Goal: Task Accomplishment & Management: Manage account settings

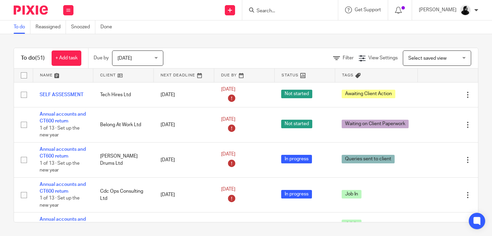
click at [286, 9] on input "Search" at bounding box center [286, 11] width 61 height 6
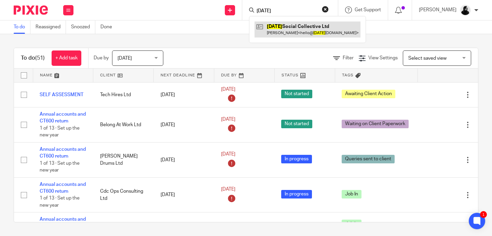
type input "sunday"
click at [295, 31] on link at bounding box center [307, 30] width 106 height 16
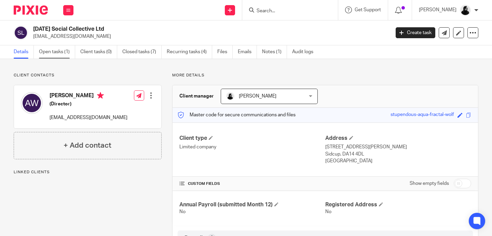
drag, startPoint x: 0, startPoint y: 0, endPoint x: 62, endPoint y: 56, distance: 83.2
click at [62, 56] on link "Open tasks (1)" at bounding box center [57, 51] width 36 height 13
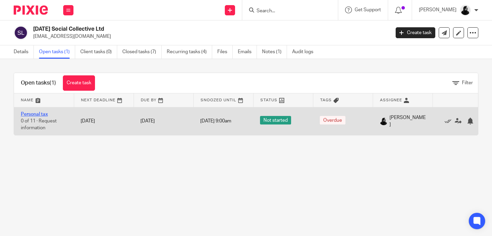
click at [43, 113] on link "Personal tax" at bounding box center [34, 114] width 27 height 5
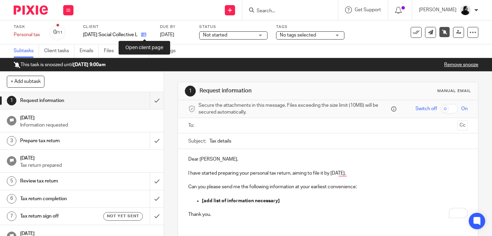
click at [145, 35] on icon at bounding box center [143, 34] width 5 height 5
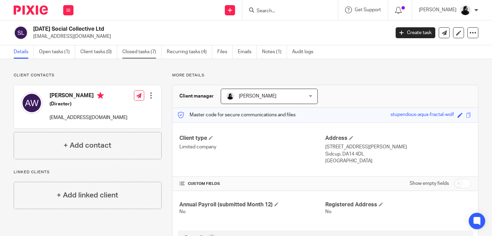
click at [136, 55] on link "Closed tasks (7)" at bounding box center [141, 51] width 39 height 13
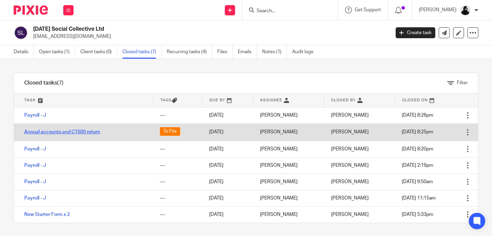
click at [73, 133] on link "Annual accounts and CT600 return" at bounding box center [62, 132] width 76 height 5
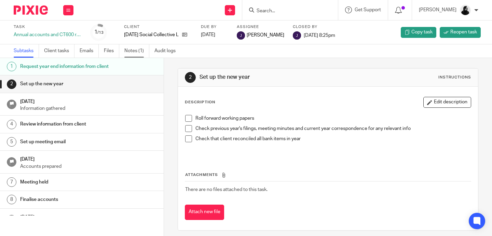
click at [133, 53] on link "Notes (1)" at bounding box center [136, 50] width 25 height 13
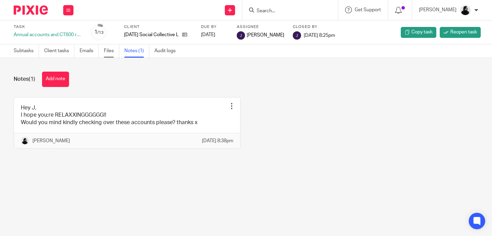
click at [110, 54] on link "Files" at bounding box center [111, 50] width 15 height 13
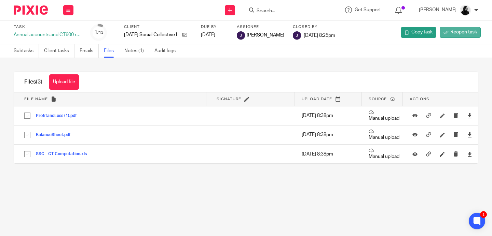
click at [473, 31] on span "Reopen task" at bounding box center [463, 32] width 27 height 7
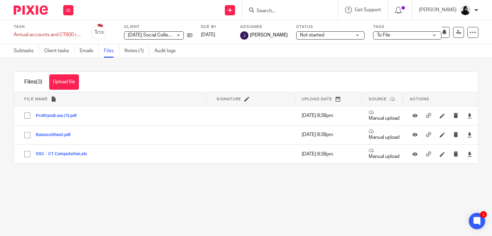
click at [284, 8] on input "Search" at bounding box center [286, 11] width 61 height 6
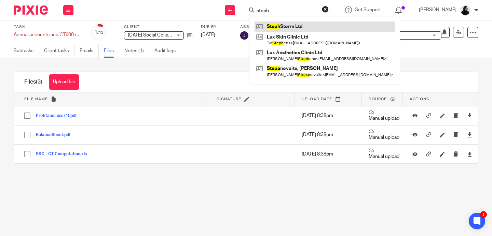
type input "steph"
click at [305, 27] on link at bounding box center [324, 27] width 140 height 10
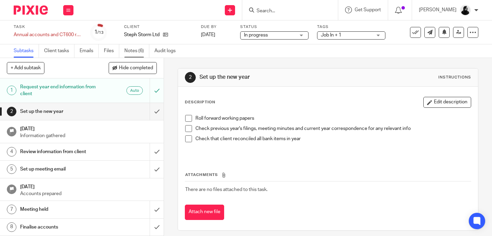
click at [132, 51] on link "Notes (6)" at bounding box center [136, 50] width 25 height 13
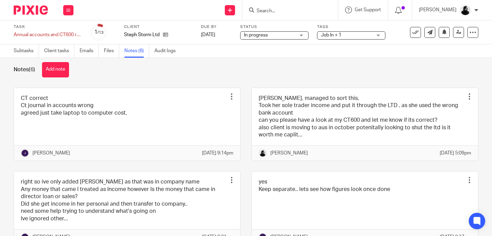
scroll to position [10, 0]
click at [113, 56] on link "Files" at bounding box center [111, 50] width 15 height 13
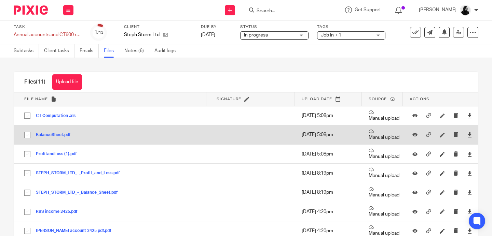
click at [57, 137] on button "BalanceSheet.pdf" at bounding box center [56, 135] width 40 height 5
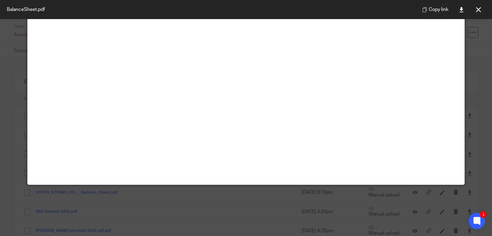
scroll to position [26, 0]
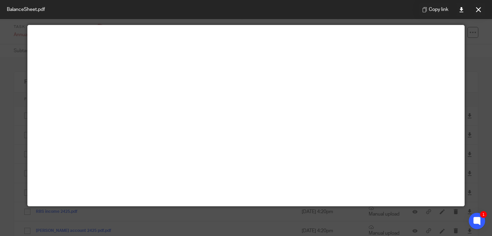
click at [477, 9] on icon at bounding box center [478, 9] width 5 height 5
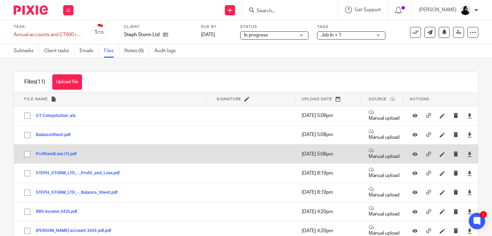
click at [61, 154] on button "ProfitandLoss (1).pdf" at bounding box center [59, 154] width 46 height 5
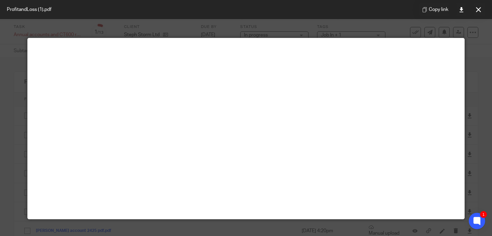
scroll to position [48, 0]
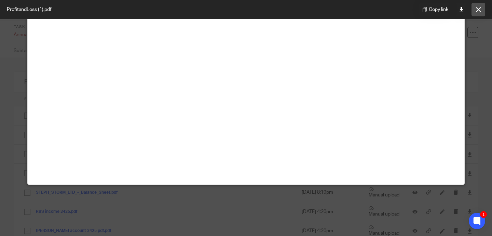
click at [479, 10] on icon at bounding box center [478, 9] width 5 height 5
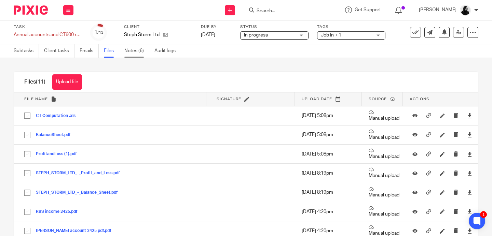
click at [142, 52] on link "Notes (6)" at bounding box center [136, 50] width 25 height 13
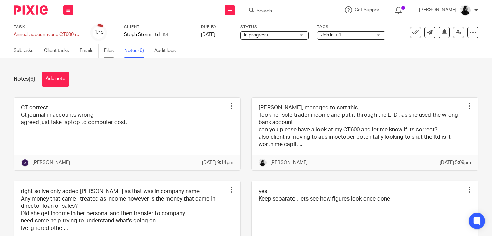
click at [109, 54] on link "Files" at bounding box center [111, 50] width 15 height 13
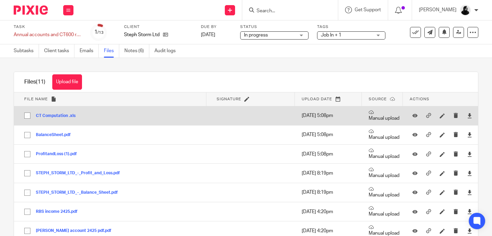
click at [63, 117] on button "CT Computation .xls" at bounding box center [58, 116] width 45 height 5
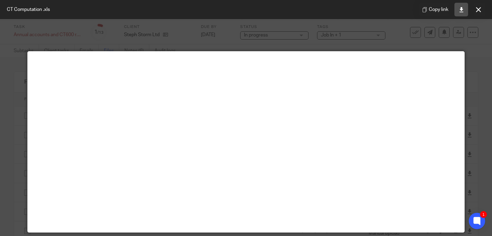
click at [462, 11] on icon at bounding box center [460, 9] width 5 height 5
click at [478, 10] on icon at bounding box center [478, 9] width 5 height 5
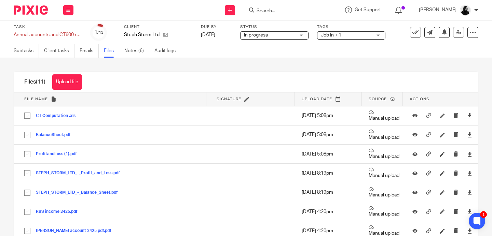
click at [282, 13] on input "Search" at bounding box center [286, 11] width 61 height 6
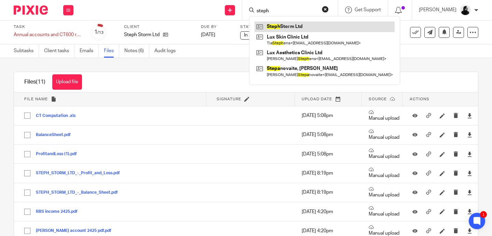
type input "steph"
click at [291, 29] on link at bounding box center [324, 27] width 140 height 10
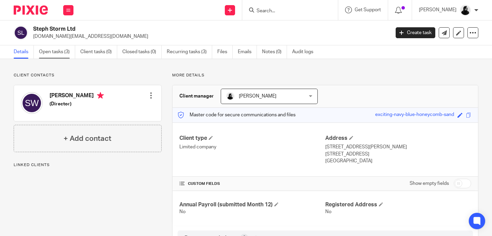
click at [66, 54] on link "Open tasks (3)" at bounding box center [57, 51] width 36 height 13
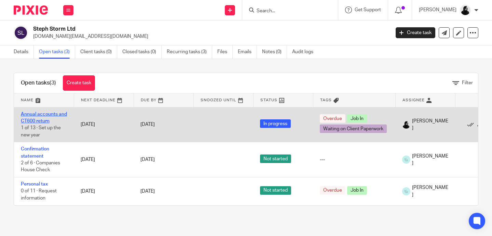
click at [36, 117] on link "Annual accounts and CT600 return" at bounding box center [44, 118] width 46 height 12
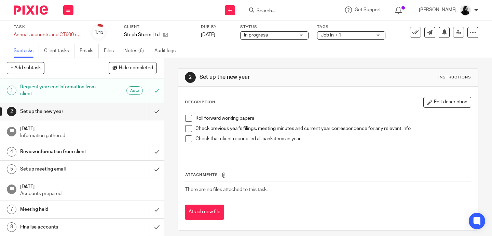
click at [292, 12] on input "Search" at bounding box center [286, 11] width 61 height 6
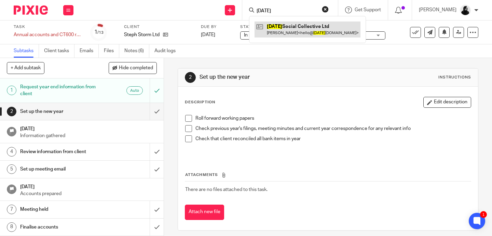
type input "sunday"
click at [302, 23] on link at bounding box center [307, 30] width 106 height 16
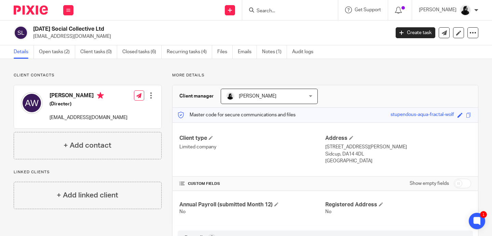
click at [62, 51] on link "Open tasks (2)" at bounding box center [57, 51] width 36 height 13
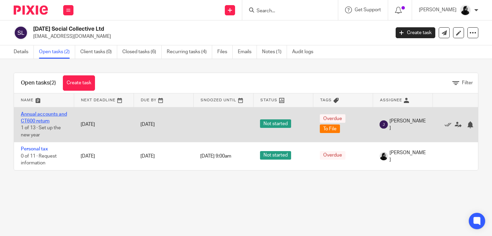
click at [43, 116] on link "Annual accounts and CT600 return" at bounding box center [44, 118] width 46 height 12
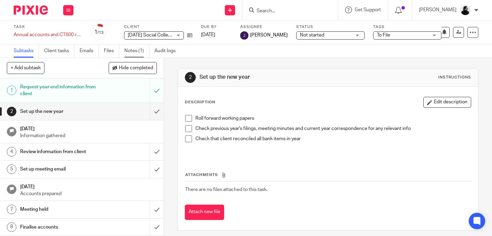
click at [129, 53] on link "Notes (1)" at bounding box center [136, 50] width 25 height 13
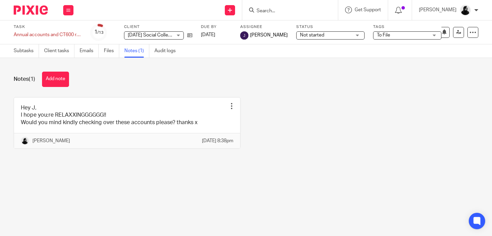
click at [405, 33] on span "To File" at bounding box center [402, 35] width 51 height 7
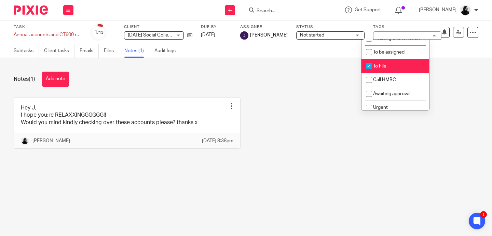
scroll to position [48, 0]
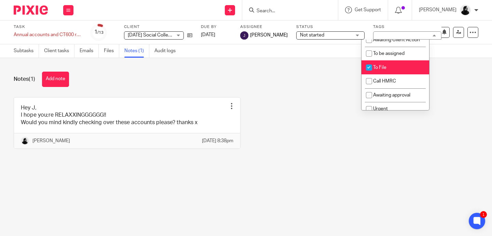
click at [376, 65] on li "To File" at bounding box center [395, 67] width 68 height 14
checkbox input "false"
click at [316, 76] on div "Notes (1) Add note" at bounding box center [246, 79] width 464 height 15
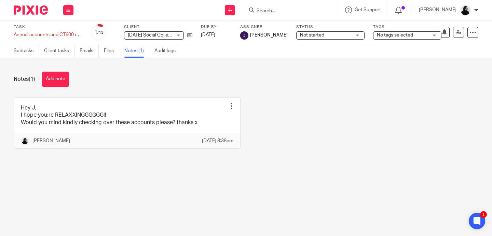
click at [379, 34] on span "No tags selected" at bounding box center [395, 35] width 36 height 5
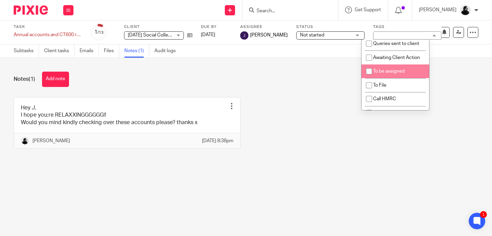
scroll to position [0, 0]
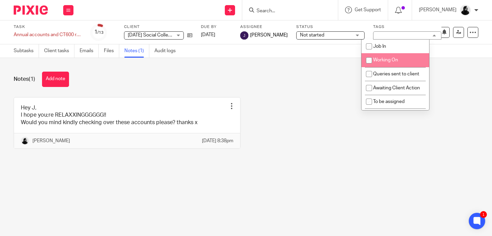
click at [334, 64] on div "Notes (1) Add note Hey J, I hope you;re RELAXXINGGGGGG!! Would you mind kindly …" at bounding box center [246, 115] width 492 height 115
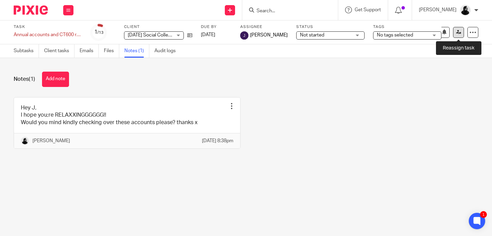
click at [457, 37] on link at bounding box center [458, 32] width 11 height 11
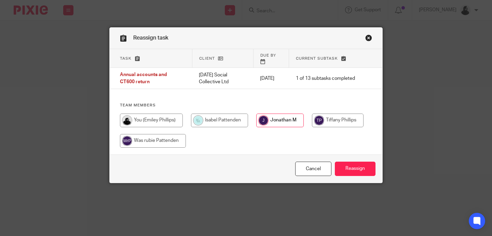
click at [160, 115] on input "radio" at bounding box center [151, 121] width 63 height 14
radio input "true"
click at [354, 164] on input "Reassign" at bounding box center [355, 169] width 41 height 15
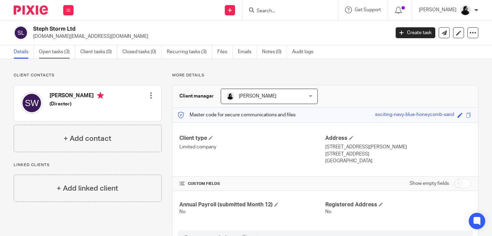
click at [43, 54] on link "Open tasks (3)" at bounding box center [57, 51] width 36 height 13
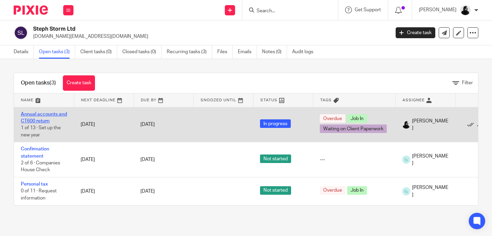
click at [41, 116] on link "Annual accounts and CT600 return" at bounding box center [44, 118] width 46 height 12
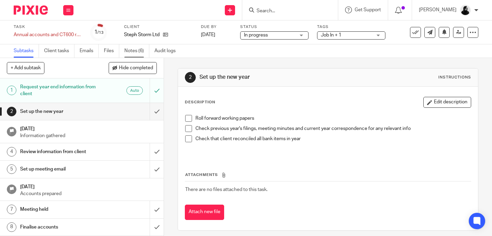
click at [135, 51] on link "Notes (6)" at bounding box center [136, 50] width 25 height 13
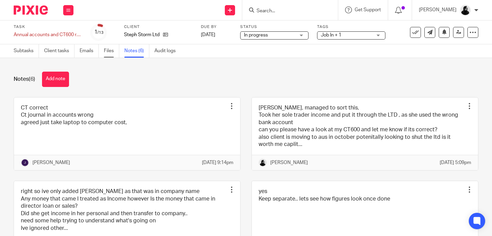
click at [107, 52] on link "Files" at bounding box center [111, 50] width 15 height 13
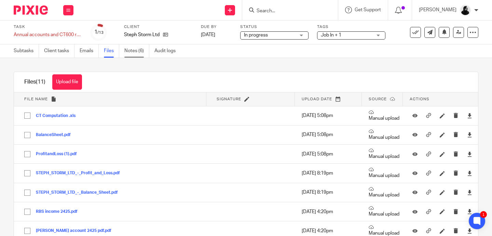
click at [130, 53] on link "Notes (6)" at bounding box center [136, 50] width 25 height 13
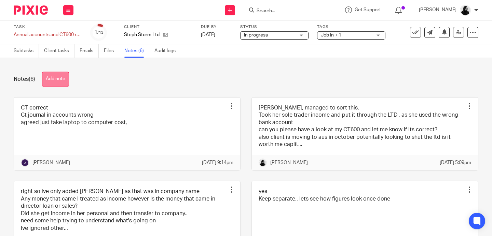
click at [59, 86] on button "Add note" at bounding box center [55, 79] width 27 height 15
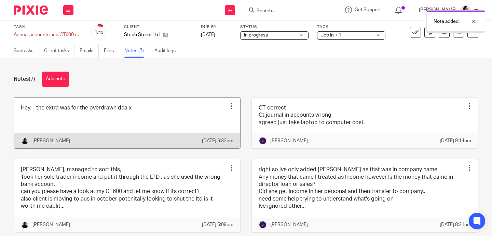
click at [42, 115] on link at bounding box center [127, 123] width 226 height 51
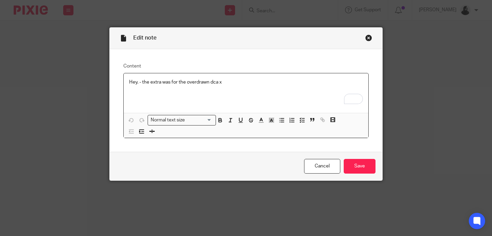
click at [236, 83] on p "Hey. - the extra was for the overdrawn dca x" at bounding box center [245, 82] width 233 height 7
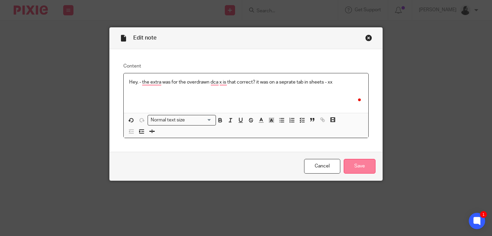
click at [371, 161] on input "Save" at bounding box center [359, 166] width 32 height 15
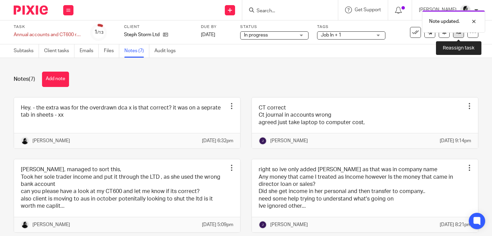
click at [458, 37] on link at bounding box center [458, 32] width 11 height 11
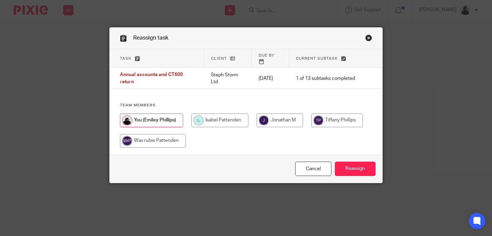
click at [305, 125] on div at bounding box center [246, 134] width 252 height 41
click at [301, 123] on input "radio" at bounding box center [279, 121] width 46 height 14
radio input "true"
click at [348, 174] on input "Reassign" at bounding box center [355, 169] width 41 height 15
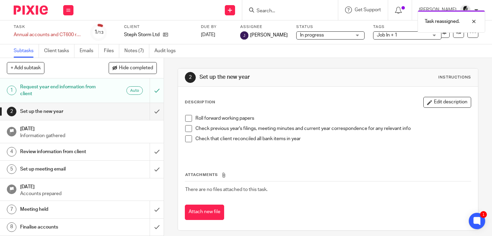
click at [278, 8] on div "Task reassigned." at bounding box center [365, 20] width 239 height 26
click at [277, 14] on div "Task reassigned." at bounding box center [365, 20] width 239 height 26
click at [274, 10] on div "Task reassigned." at bounding box center [365, 20] width 239 height 26
click at [272, 9] on div "Task reassigned." at bounding box center [365, 20] width 239 height 26
click at [472, 20] on div at bounding box center [468, 21] width 18 height 8
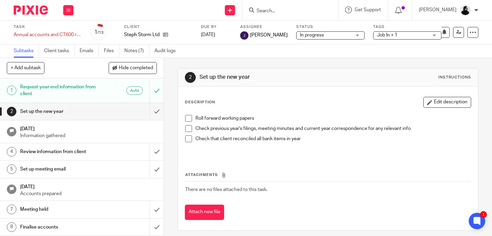
click at [272, 11] on input "Search" at bounding box center [286, 11] width 61 height 6
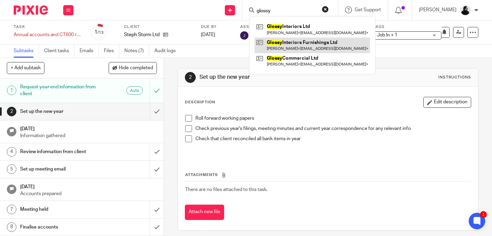
type input "glossy"
click at [278, 43] on link at bounding box center [311, 46] width 115 height 16
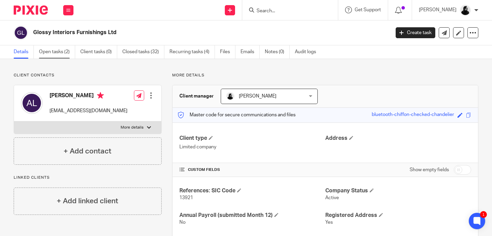
click at [63, 54] on link "Open tasks (2)" at bounding box center [57, 51] width 36 height 13
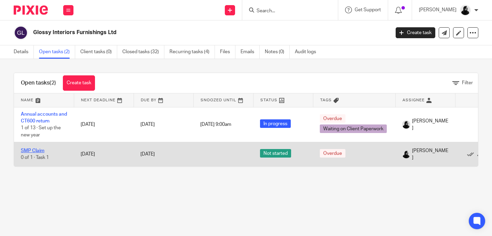
click at [43, 153] on link "SMP Claim" at bounding box center [33, 150] width 24 height 5
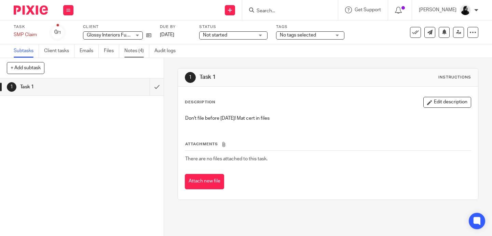
click at [138, 56] on link "Notes (4)" at bounding box center [136, 50] width 25 height 13
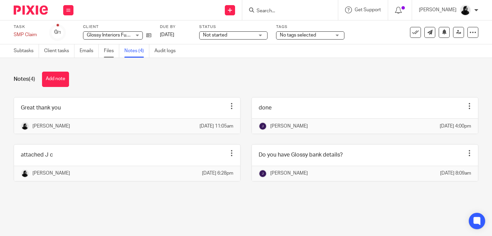
click at [115, 54] on link "Files" at bounding box center [111, 50] width 15 height 13
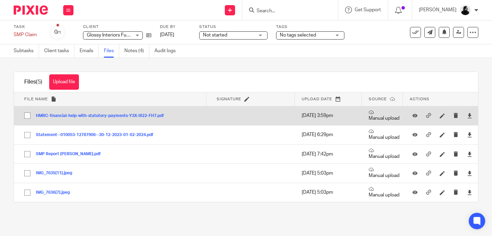
click at [105, 116] on button "HMRC-financial-help-with-statutory-payments-Y3X-I822-FH7.pdf" at bounding box center [102, 116] width 133 height 5
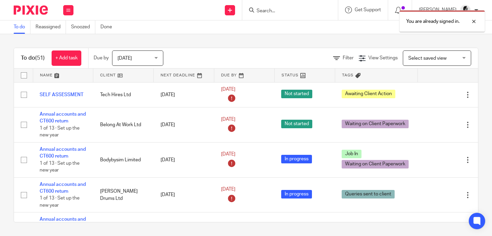
click at [298, 11] on div "You are already signed in." at bounding box center [365, 20] width 239 height 26
click at [271, 10] on div "You are already signed in." at bounding box center [365, 20] width 239 height 26
click at [471, 24] on div at bounding box center [468, 21] width 18 height 8
click at [273, 12] on input "Search" at bounding box center [286, 11] width 61 height 6
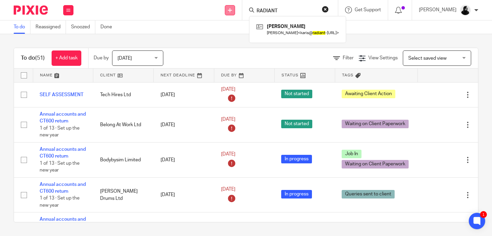
type input "RADIANT"
click at [235, 13] on link at bounding box center [230, 10] width 10 height 10
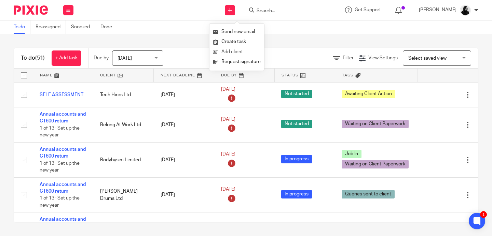
click at [231, 51] on link "Add client" at bounding box center [237, 52] width 48 height 10
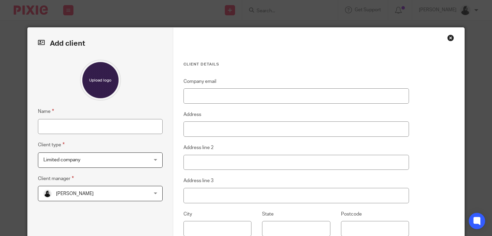
scroll to position [36, 0]
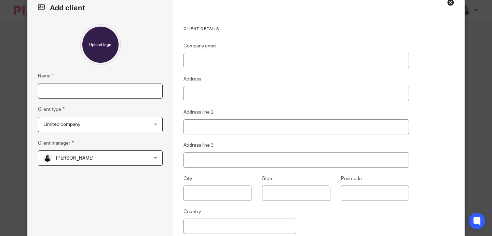
click at [115, 97] on input "Name" at bounding box center [100, 91] width 125 height 15
type input "r"
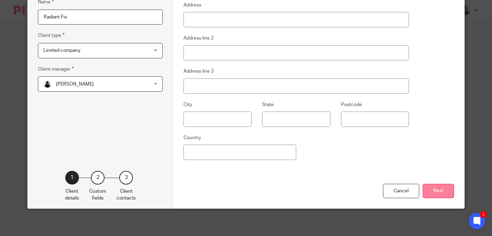
type input "Radiant Fix"
click at [448, 194] on button "Next" at bounding box center [437, 191] width 31 height 15
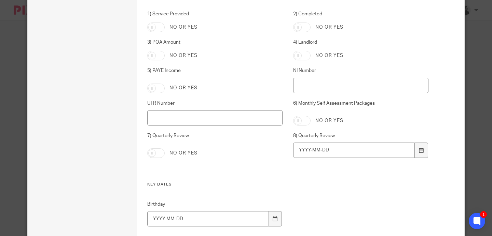
scroll to position [1374, 0]
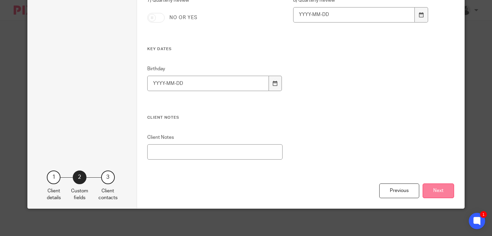
click at [434, 192] on button "Next" at bounding box center [437, 191] width 31 height 15
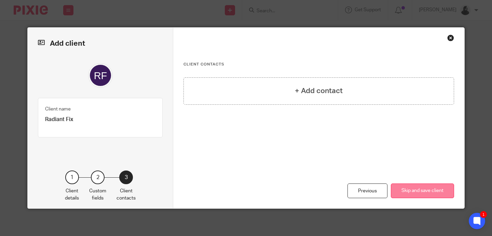
click at [434, 192] on button "Skip and save client" at bounding box center [422, 191] width 63 height 15
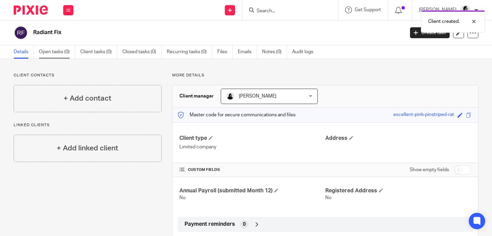
click at [52, 53] on link "Open tasks (0)" at bounding box center [57, 51] width 36 height 13
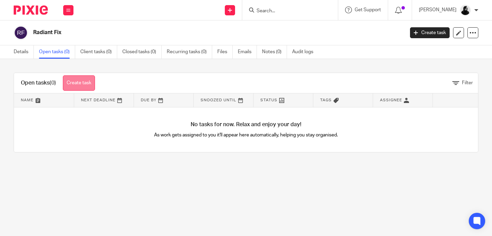
click at [82, 86] on link "Create task" at bounding box center [79, 82] width 32 height 15
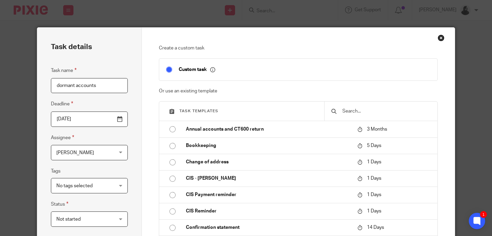
scroll to position [145, 0]
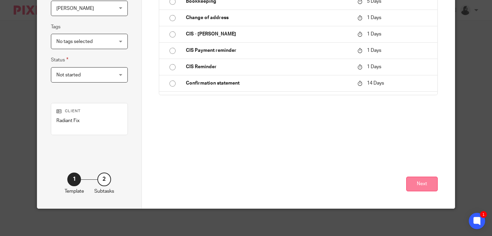
type input "dormant accounts"
click at [429, 188] on button "Next" at bounding box center [421, 184] width 31 height 15
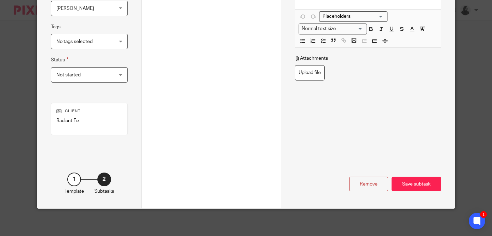
click at [429, 193] on div "Name Subtask 1 Type Instructions Instructions Instructions Document signing - r…" at bounding box center [368, 45] width 174 height 325
click at [424, 185] on div "Save subtask" at bounding box center [415, 184] width 49 height 15
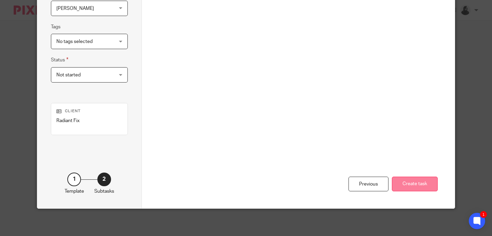
click at [424, 187] on button "Create task" at bounding box center [415, 184] width 46 height 15
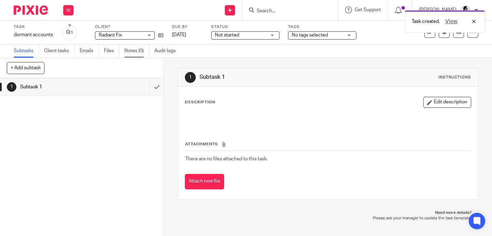
click at [138, 53] on link "Notes (0)" at bounding box center [136, 50] width 25 height 13
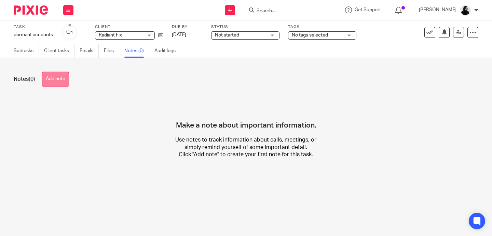
click at [58, 81] on button "Add note" at bounding box center [55, 79] width 27 height 15
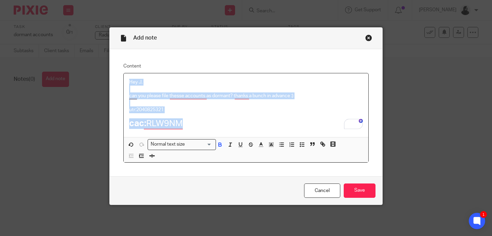
drag, startPoint x: 207, startPoint y: 129, endPoint x: 76, endPoint y: 59, distance: 147.4
click at [76, 60] on div "Add note Content Hey J, can you please file thesse accounts as dormant? thanks …" at bounding box center [246, 118] width 492 height 236
click at [189, 147] on input "Search for option" at bounding box center [199, 144] width 25 height 7
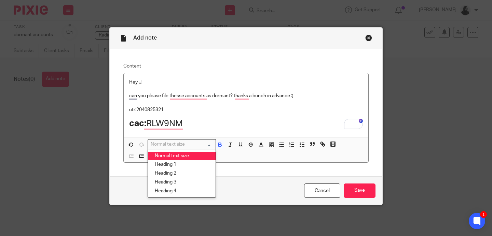
click at [185, 158] on li "Normal text size" at bounding box center [182, 156] width 68 height 9
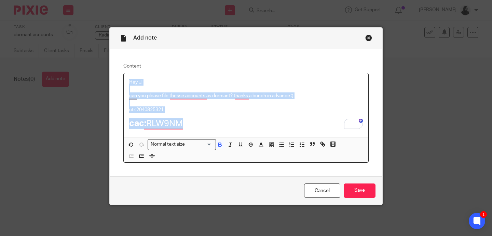
drag, startPoint x: 193, startPoint y: 128, endPoint x: 113, endPoint y: 68, distance: 100.0
click at [113, 68] on div "Content Hey J, can you please file thesse accounts as dormant? thanks a bunch i…" at bounding box center [246, 112] width 272 height 127
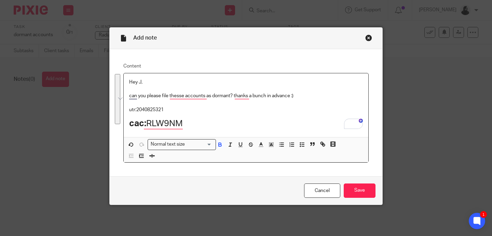
click at [192, 145] on input "Search for option" at bounding box center [199, 144] width 25 height 7
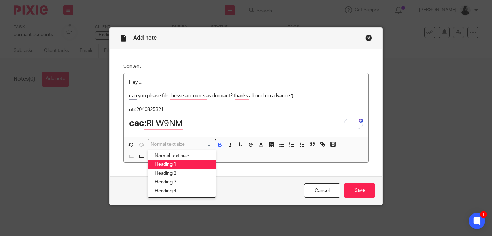
click at [186, 168] on li "Heading 1" at bounding box center [182, 164] width 68 height 9
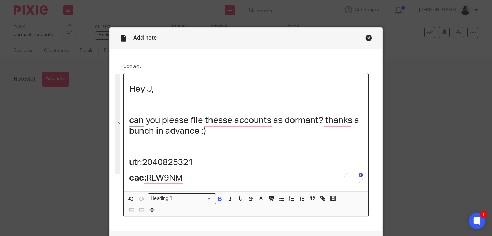
click at [207, 182] on h1 "cac: RLW9NM" at bounding box center [245, 178] width 233 height 11
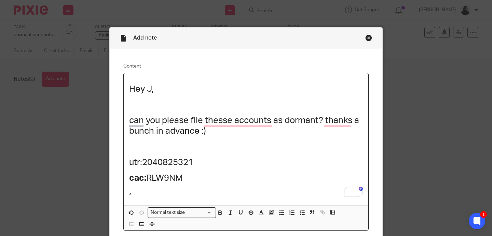
scroll to position [65, 0]
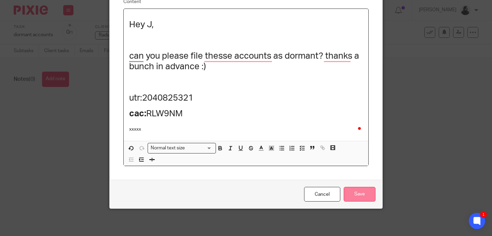
click at [365, 198] on input "Save" at bounding box center [359, 194] width 32 height 15
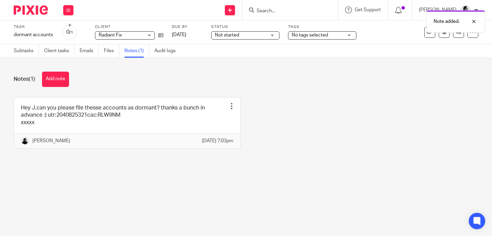
click at [329, 39] on div "No tags selected" at bounding box center [322, 35] width 68 height 8
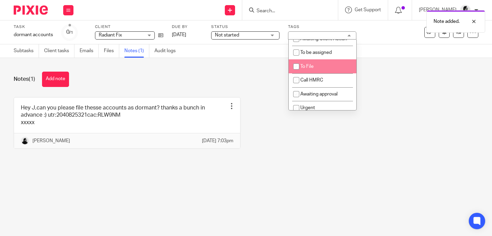
scroll to position [61, 0]
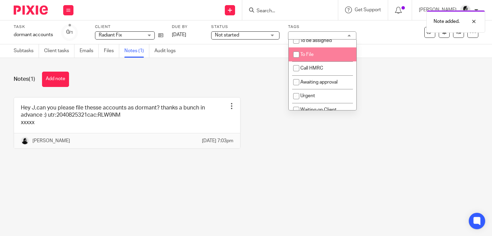
click at [265, 38] on span "Not started" at bounding box center [240, 35] width 51 height 7
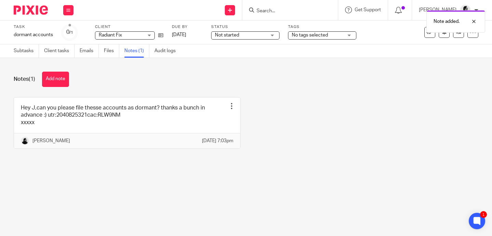
click at [301, 40] on div "Task dormant accounts Save dormant accounts 0 /1 Client Radiant Fix Radiant Fix…" at bounding box center [246, 32] width 492 height 24
click at [309, 28] on div "Note added." at bounding box center [365, 20] width 239 height 26
click at [309, 35] on span "No tags selected" at bounding box center [310, 35] width 36 height 5
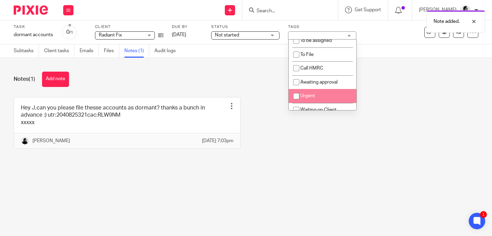
scroll to position [93, 0]
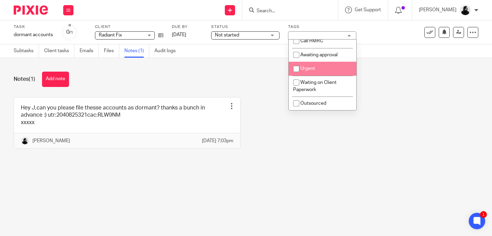
click at [320, 62] on li "Urgent" at bounding box center [322, 69] width 68 height 14
checkbox input "true"
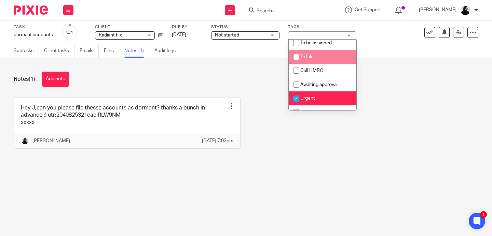
scroll to position [66, 0]
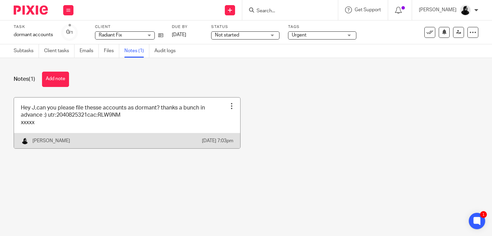
click at [189, 130] on link at bounding box center [127, 123] width 226 height 51
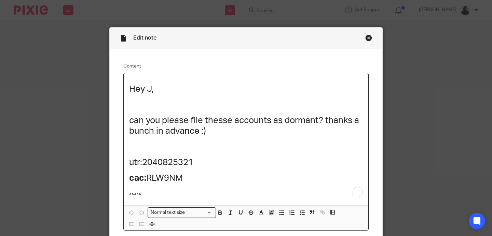
click at [148, 165] on h1 "utr:2040825321" at bounding box center [245, 162] width 233 height 11
click at [144, 156] on div "Hey J, can you please file thesse accounts as dormant? thanks a bunch in advanc…" at bounding box center [246, 139] width 244 height 132
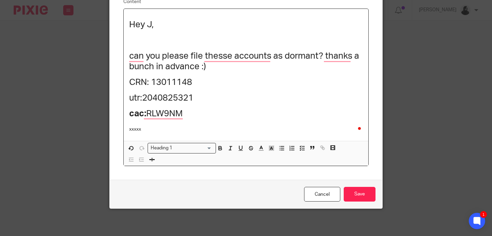
scroll to position [65, 0]
click at [353, 200] on input "Save" at bounding box center [359, 194] width 32 height 15
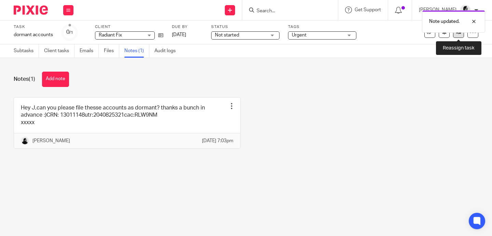
click at [457, 34] on icon at bounding box center [458, 32] width 5 height 5
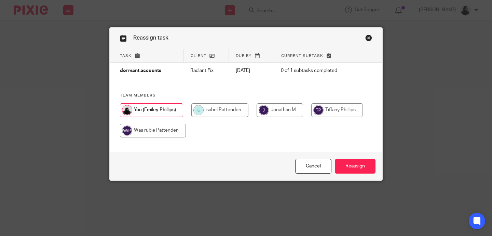
click at [267, 119] on div at bounding box center [246, 123] width 252 height 41
click at [271, 117] on input "radio" at bounding box center [279, 110] width 46 height 14
radio input "true"
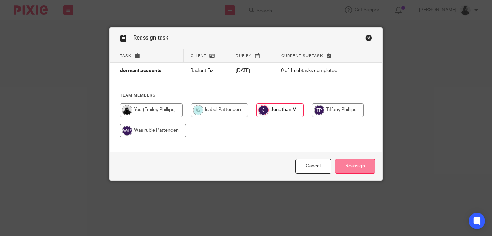
click at [365, 167] on input "Reassign" at bounding box center [355, 166] width 41 height 15
